Goal: Navigation & Orientation: Find specific page/section

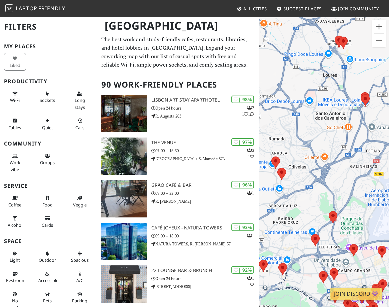
drag, startPoint x: 325, startPoint y: 143, endPoint x: 301, endPoint y: 48, distance: 97.4
click at [301, 48] on div "To navigate, press the arrow keys." at bounding box center [324, 170] width 130 height 307
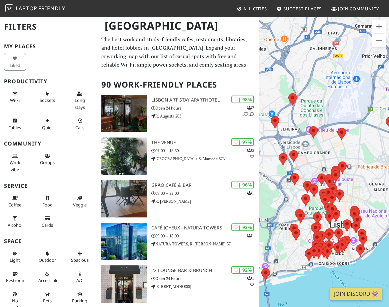
drag, startPoint x: 317, startPoint y: 157, endPoint x: 277, endPoint y: 39, distance: 123.9
click at [277, 39] on div "To navigate, press the arrow keys." at bounding box center [324, 170] width 130 height 307
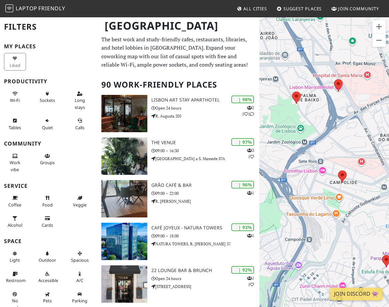
drag, startPoint x: 318, startPoint y: 188, endPoint x: 396, endPoint y: 78, distance: 135.5
click at [388, 78] on html "Laptop Friendly All Cities Suggest Places Join Community [GEOGRAPHIC_DATA] Filt…" at bounding box center [194, 153] width 389 height 307
click at [338, 171] on area at bounding box center [338, 171] width 0 height 0
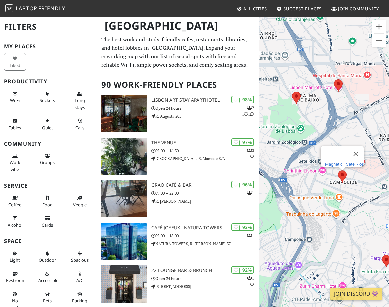
click at [339, 162] on link "Magnetic - Sete Rios" at bounding box center [344, 164] width 39 height 5
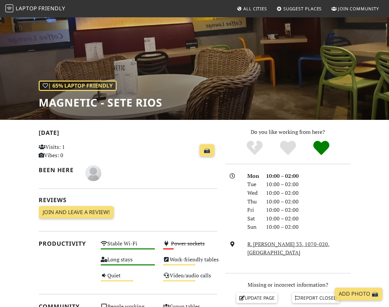
scroll to position [41, 0]
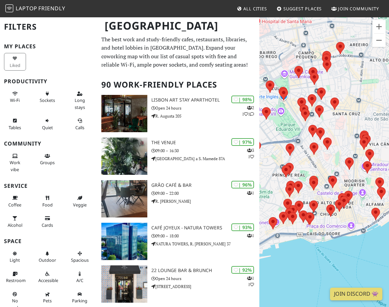
drag, startPoint x: 299, startPoint y: 123, endPoint x: 372, endPoint y: 108, distance: 74.9
click at [372, 108] on div "To navigate, press the arrow keys." at bounding box center [324, 170] width 130 height 307
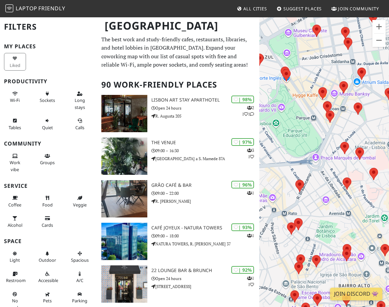
drag, startPoint x: 310, startPoint y: 133, endPoint x: 405, endPoint y: 122, distance: 96.0
click at [388, 122] on html "Laptop Friendly All Cities Suggest Places Join Community [GEOGRAPHIC_DATA] Filt…" at bounding box center [194, 153] width 389 height 307
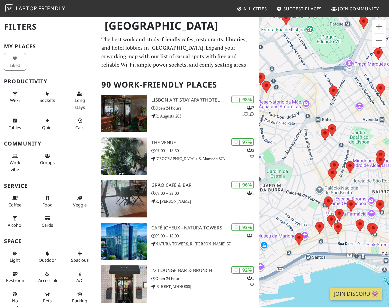
drag, startPoint x: 365, startPoint y: 133, endPoint x: 399, endPoint y: 38, distance: 100.7
click at [388, 38] on html "Laptop Friendly All Cities Suggest Places Join Community [GEOGRAPHIC_DATA] Filt…" at bounding box center [194, 153] width 389 height 307
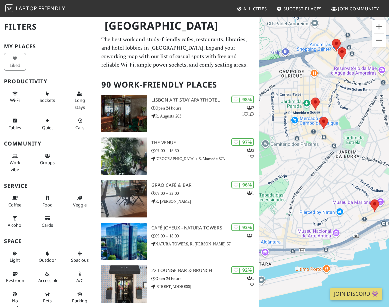
drag, startPoint x: 336, startPoint y: 150, endPoint x: 412, endPoint y: 114, distance: 84.1
click at [388, 114] on html "Laptop Friendly All Cities Suggest Places Join Community [GEOGRAPHIC_DATA] Filt…" at bounding box center [194, 153] width 389 height 307
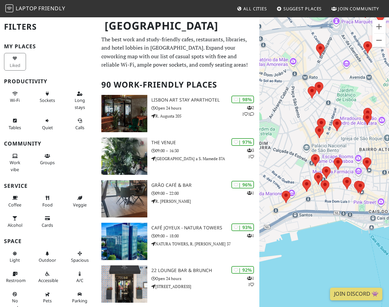
drag, startPoint x: 346, startPoint y: 89, endPoint x: 255, endPoint y: 79, distance: 91.8
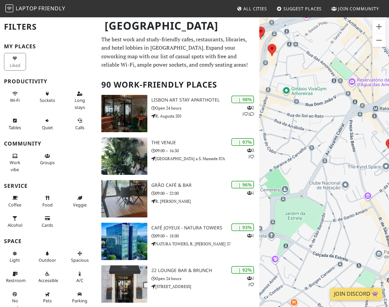
drag, startPoint x: 310, startPoint y: 94, endPoint x: 409, endPoint y: 152, distance: 114.9
click at [388, 152] on html "Laptop Friendly All Cities Suggest Places Join Community [GEOGRAPHIC_DATA] Filt…" at bounding box center [194, 153] width 389 height 307
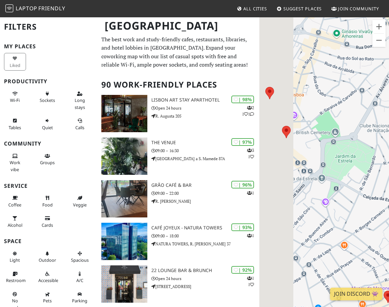
drag, startPoint x: 328, startPoint y: 153, endPoint x: 380, endPoint y: 93, distance: 79.4
click at [380, 93] on div "To navigate, press the arrow keys." at bounding box center [324, 170] width 130 height 307
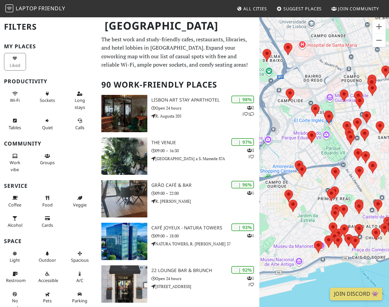
drag, startPoint x: 373, startPoint y: 134, endPoint x: 309, endPoint y: 244, distance: 126.8
click at [309, 244] on div "To navigate, press the arrow keys." at bounding box center [324, 170] width 130 height 307
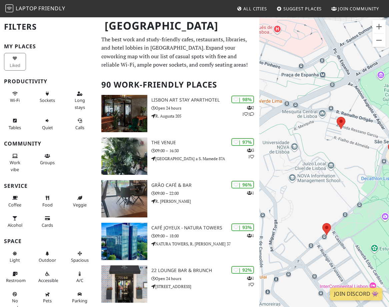
drag, startPoint x: 326, startPoint y: 99, endPoint x: 371, endPoint y: 163, distance: 78.4
click at [371, 163] on div "To navigate, press the arrow keys." at bounding box center [324, 170] width 130 height 307
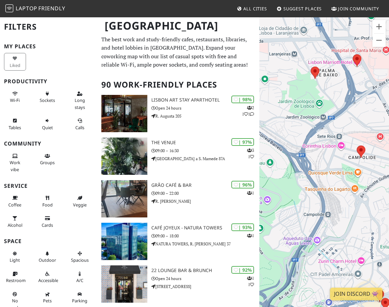
drag, startPoint x: 309, startPoint y: 126, endPoint x: 365, endPoint y: 168, distance: 70.6
click at [365, 168] on div "To navigate, press the arrow keys." at bounding box center [324, 170] width 130 height 307
click at [311, 66] on area at bounding box center [311, 66] width 0 height 0
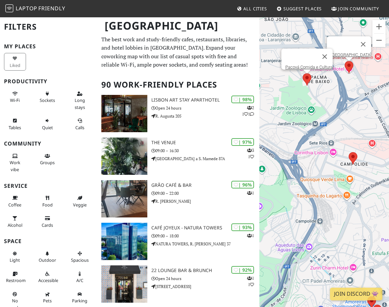
click at [355, 63] on div "To navigate, press the arrow keys. Pacová Comida e Cultura [GEOGRAPHIC_DATA]" at bounding box center [324, 170] width 130 height 307
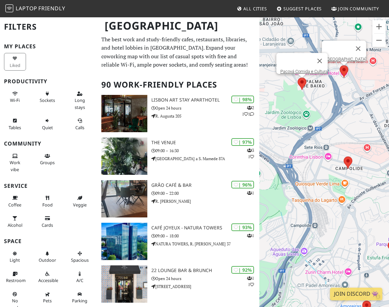
click at [339, 65] on area at bounding box center [339, 65] width 0 height 0
click at [344, 57] on link "[GEOGRAPHIC_DATA]" at bounding box center [345, 59] width 40 height 5
